Goal: Navigation & Orientation: Find specific page/section

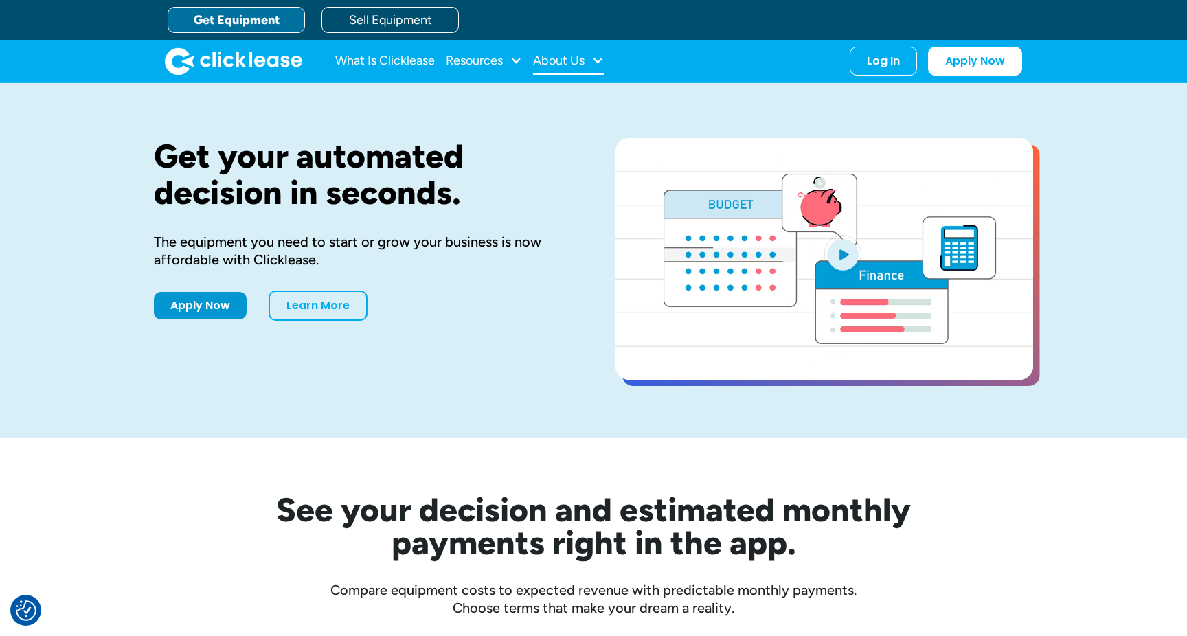
click at [575, 70] on div "About Us" at bounding box center [568, 60] width 71 height 27
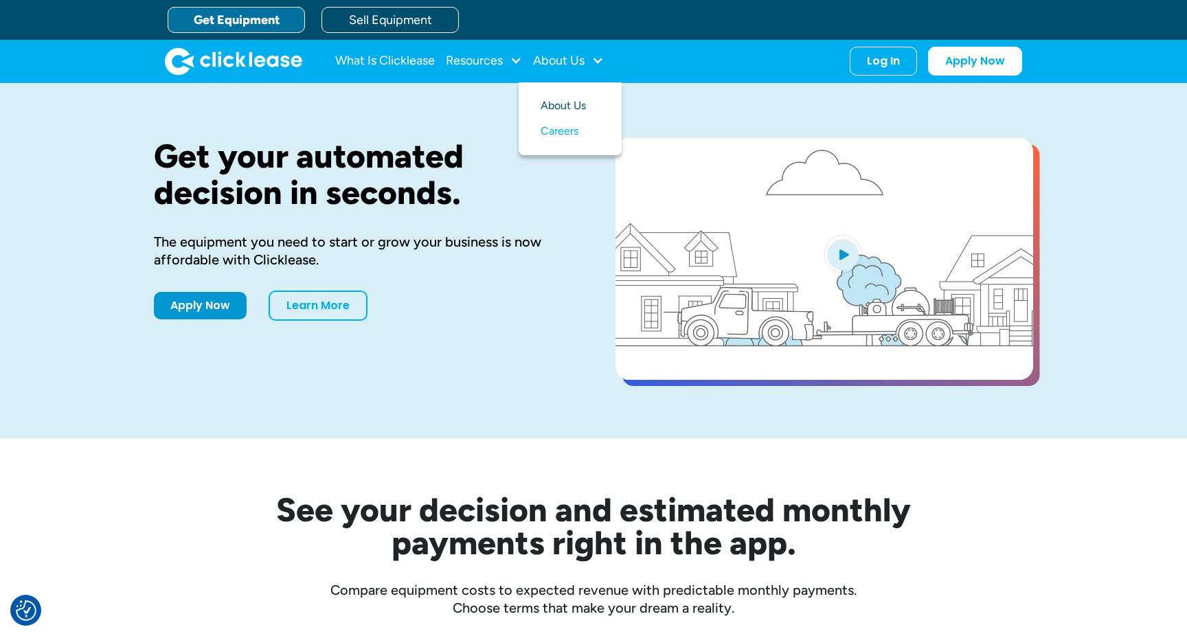
click at [562, 103] on link "About Us" at bounding box center [569, 105] width 59 height 25
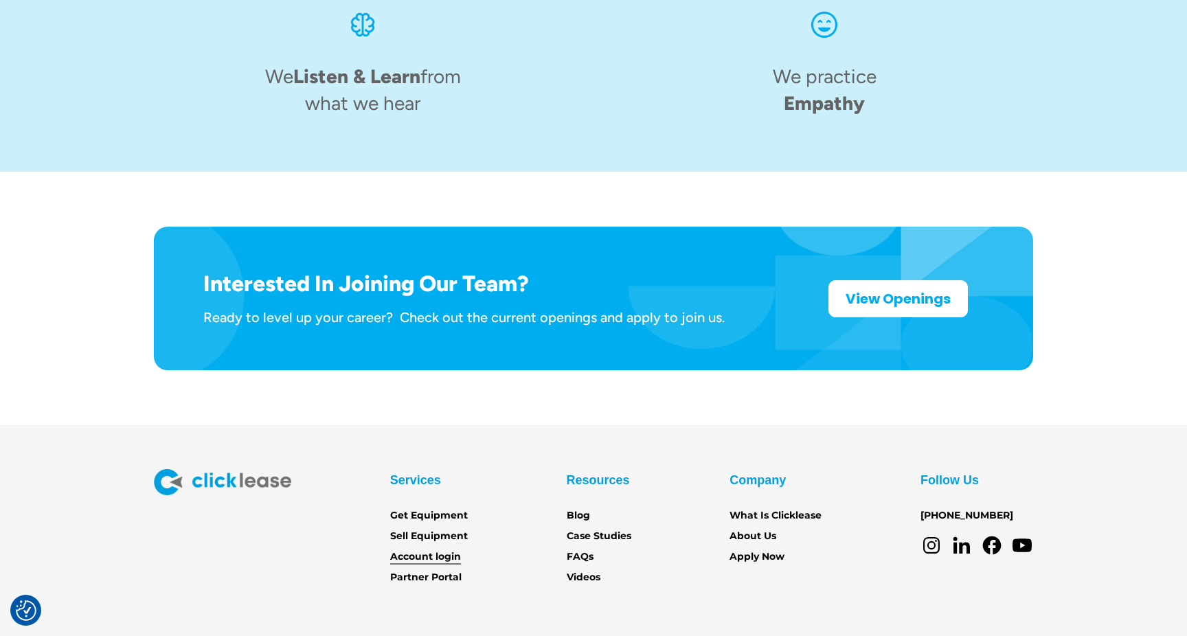
scroll to position [2123, 0]
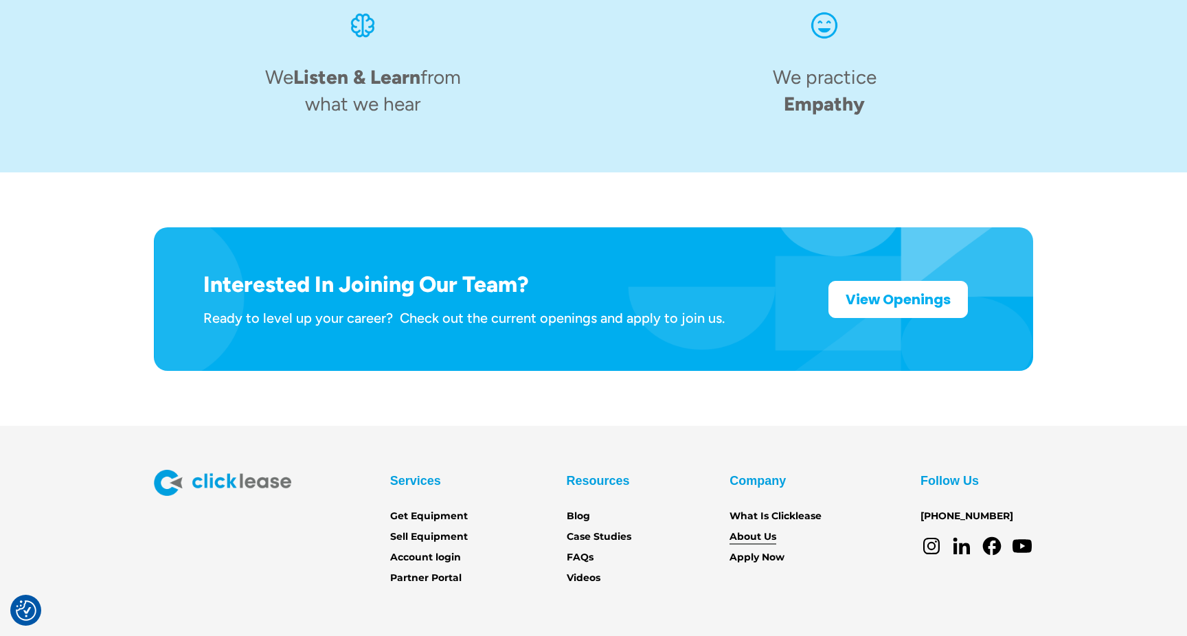
click at [766, 529] on link "About Us" at bounding box center [752, 536] width 47 height 15
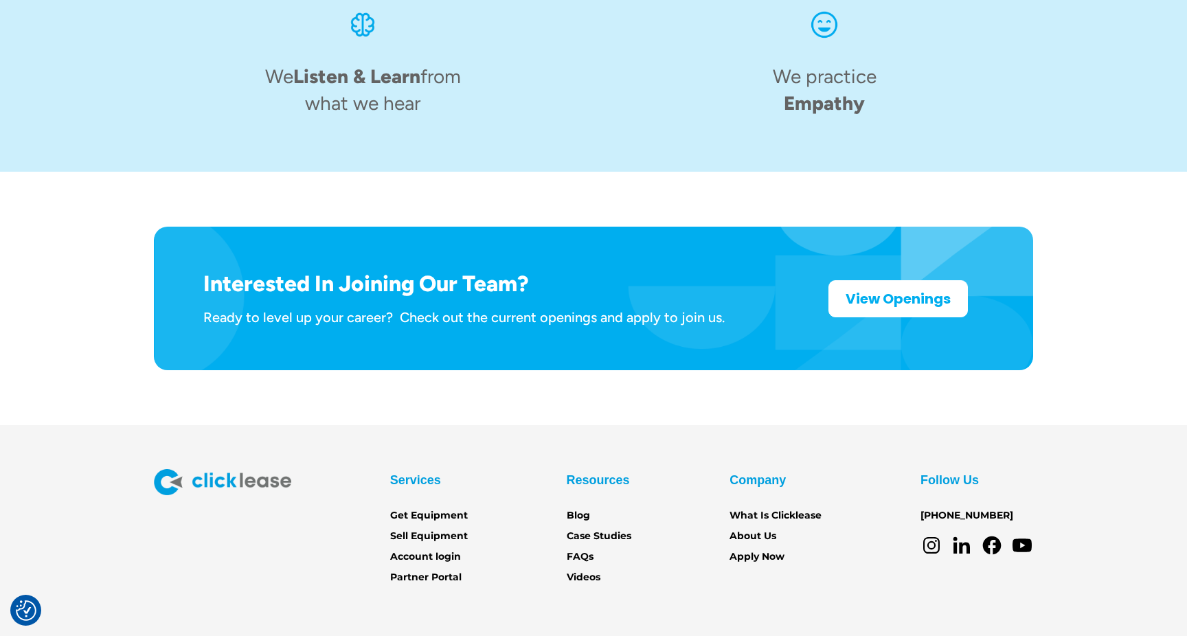
scroll to position [2123, 0]
